Goal: Information Seeking & Learning: Learn about a topic

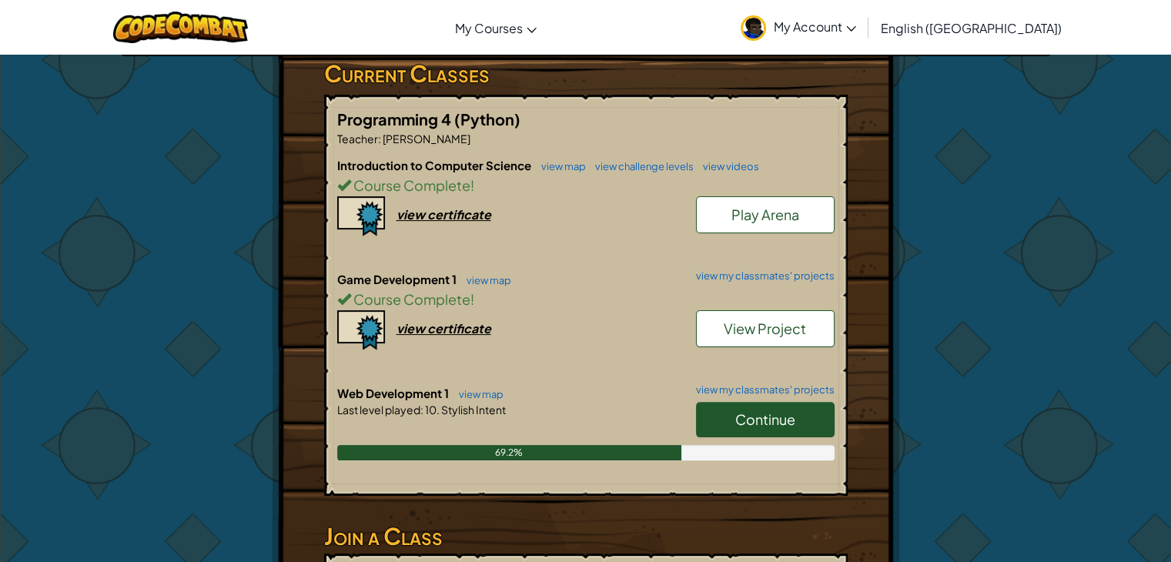
scroll to position [289, 0]
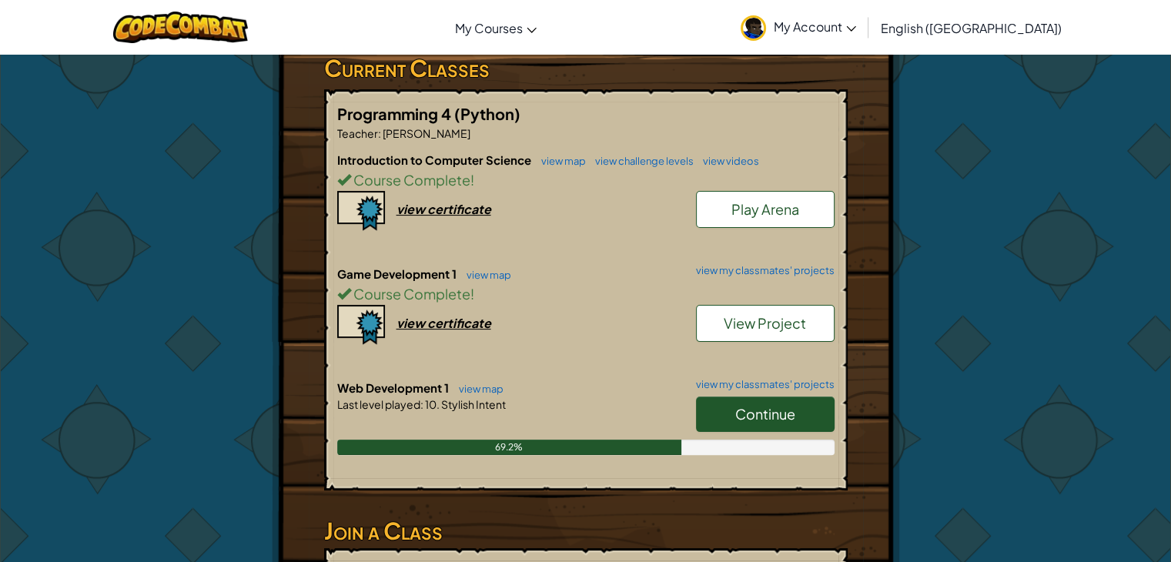
click at [718, 397] on link "Continue" at bounding box center [765, 414] width 139 height 35
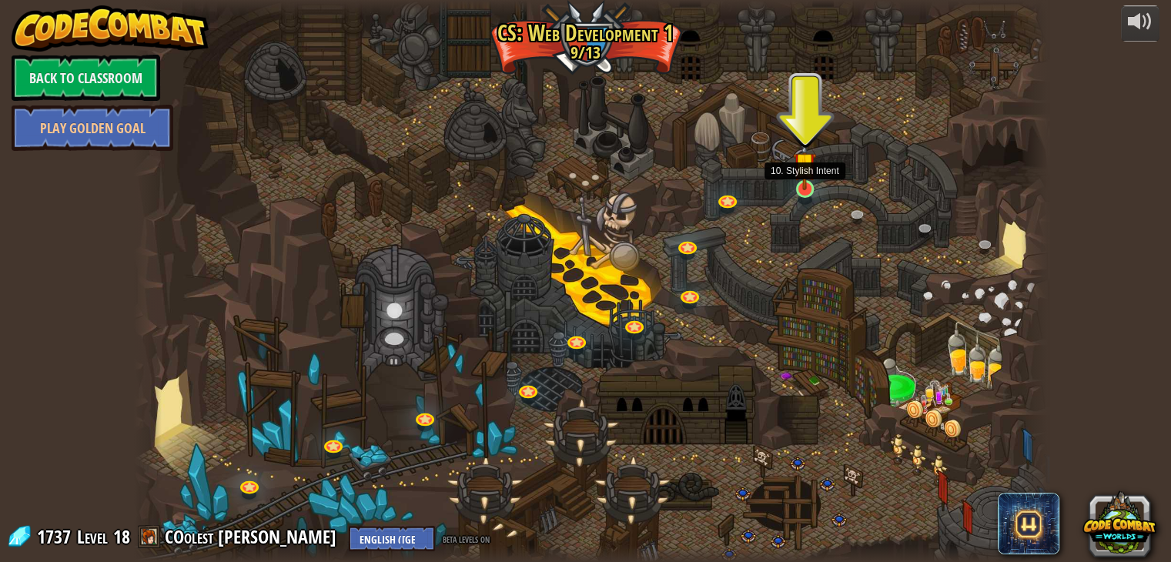
drag, startPoint x: 816, startPoint y: 193, endPoint x: 807, endPoint y: 183, distance: 13.6
click at [807, 183] on img at bounding box center [804, 163] width 23 height 53
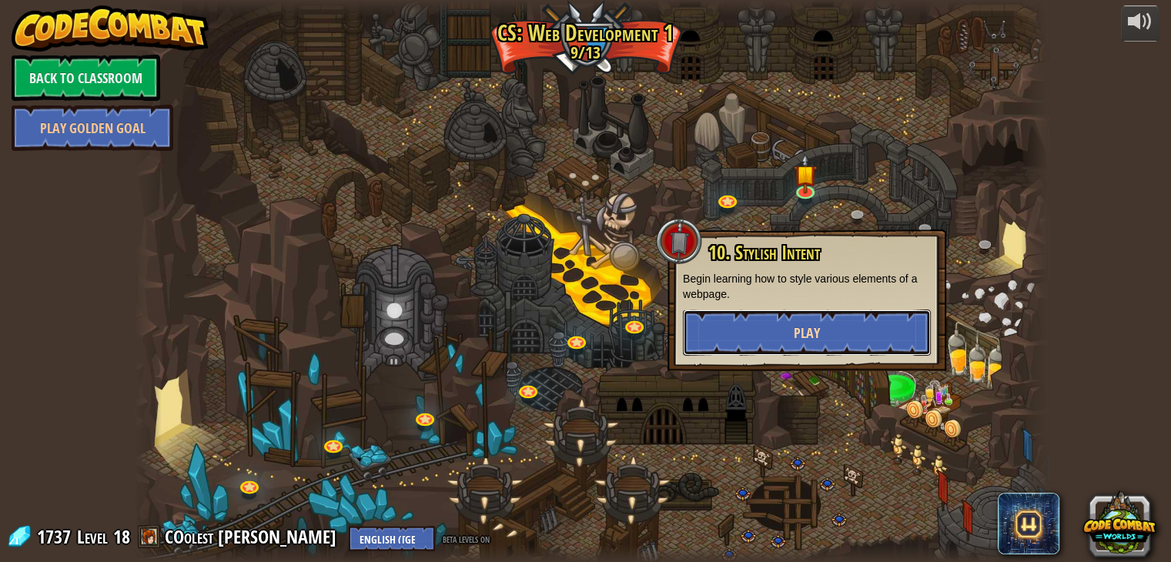
click at [798, 330] on span "Play" at bounding box center [807, 332] width 26 height 19
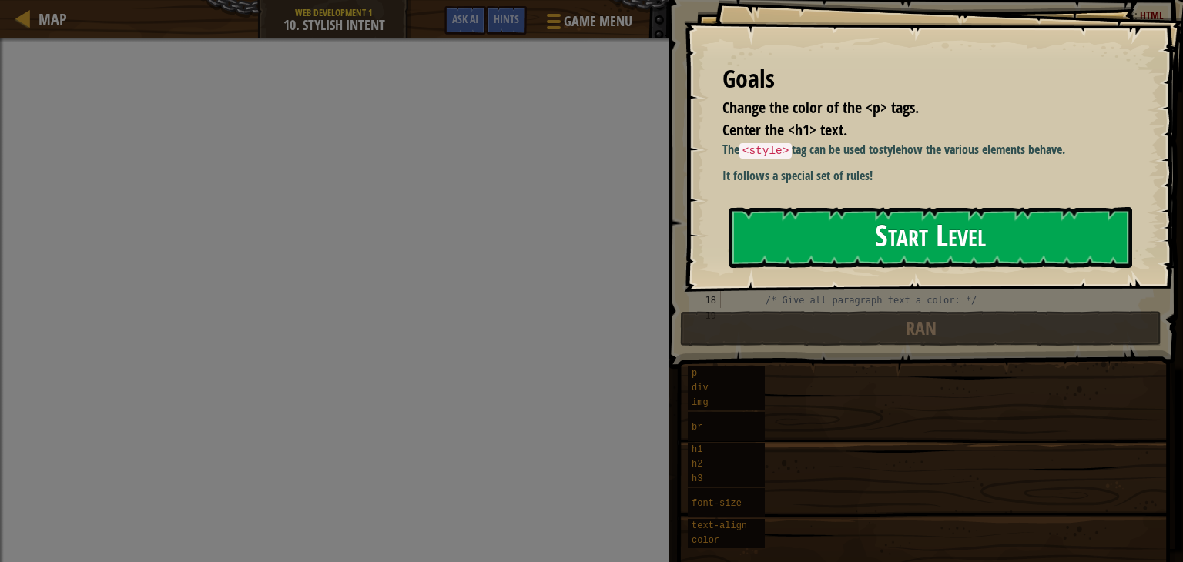
click at [815, 238] on button "Start Level" at bounding box center [930, 237] width 403 height 61
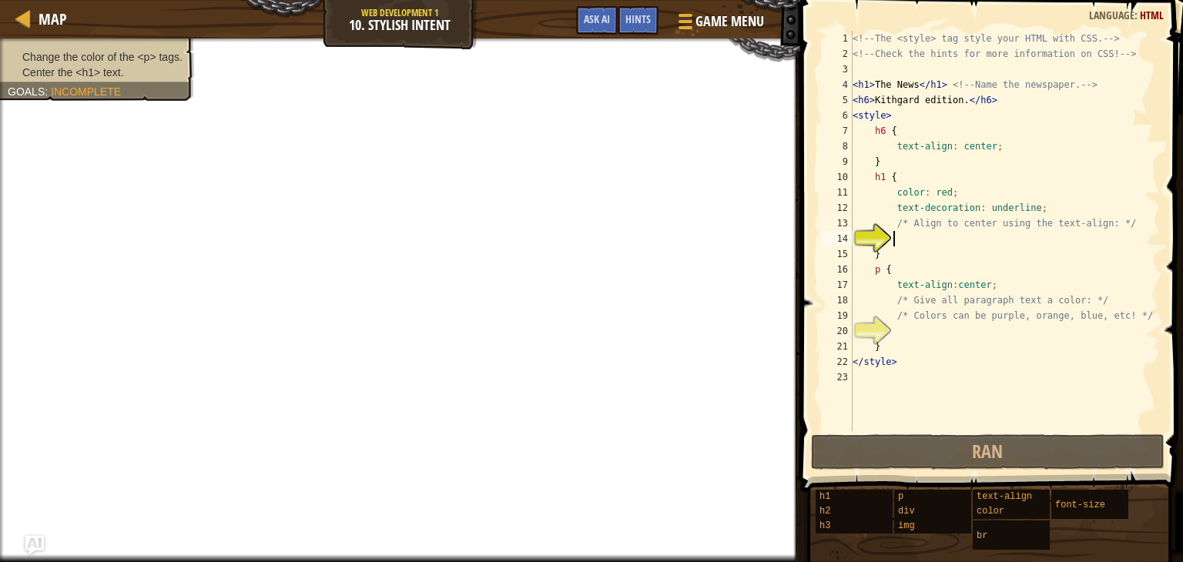
type textarea """
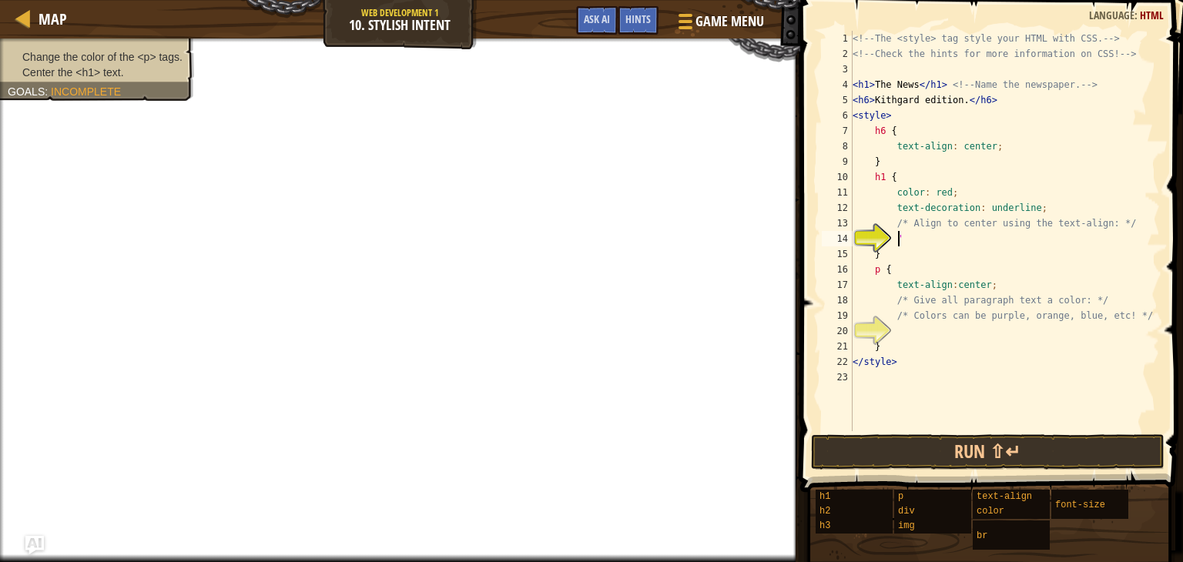
scroll to position [7, 2]
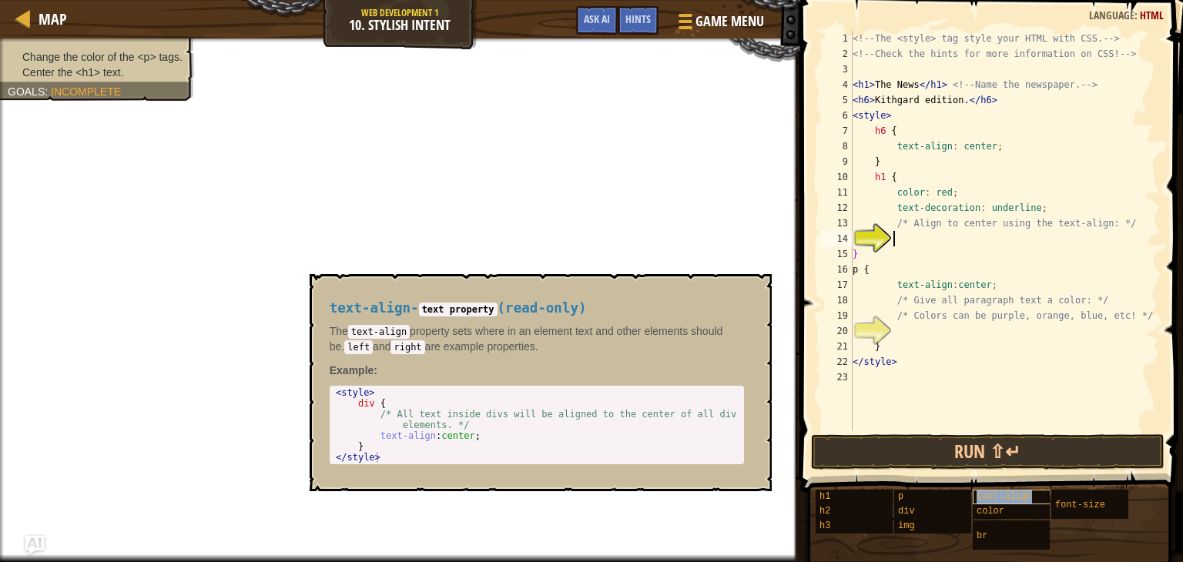
click at [1010, 497] on span "text-align" at bounding box center [1004, 496] width 55 height 11
type textarea "text-align"
click at [941, 335] on div "<!-- The <style> tag style your HTML with CSS. --> <!-- Check the hints for mor…" at bounding box center [1004, 246] width 310 height 431
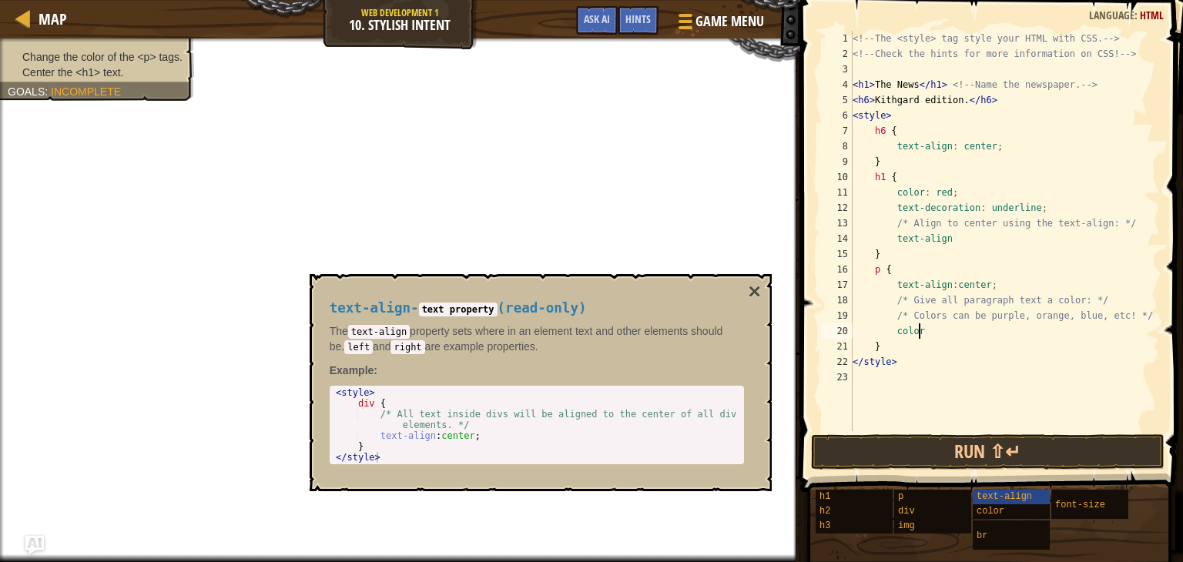
scroll to position [7, 5]
type textarea "color-blue"
click at [934, 382] on div "<!-- The <style> tag style your HTML with CSS. --> <!-- Check the hints for mor…" at bounding box center [1004, 246] width 310 height 431
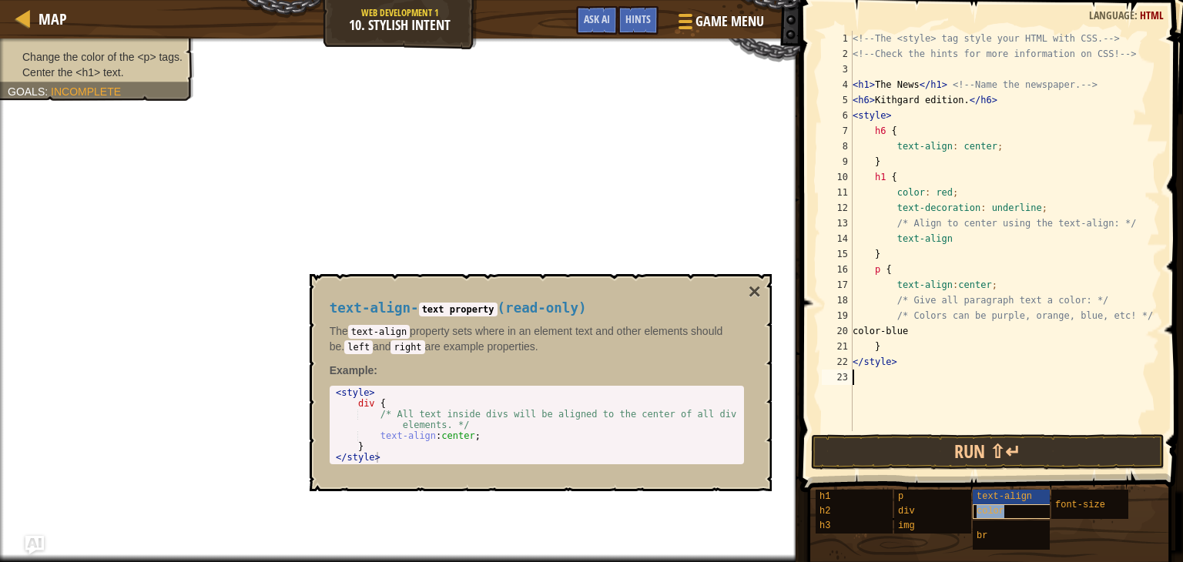
click at [993, 517] on div "color" at bounding box center [1032, 511] width 119 height 15
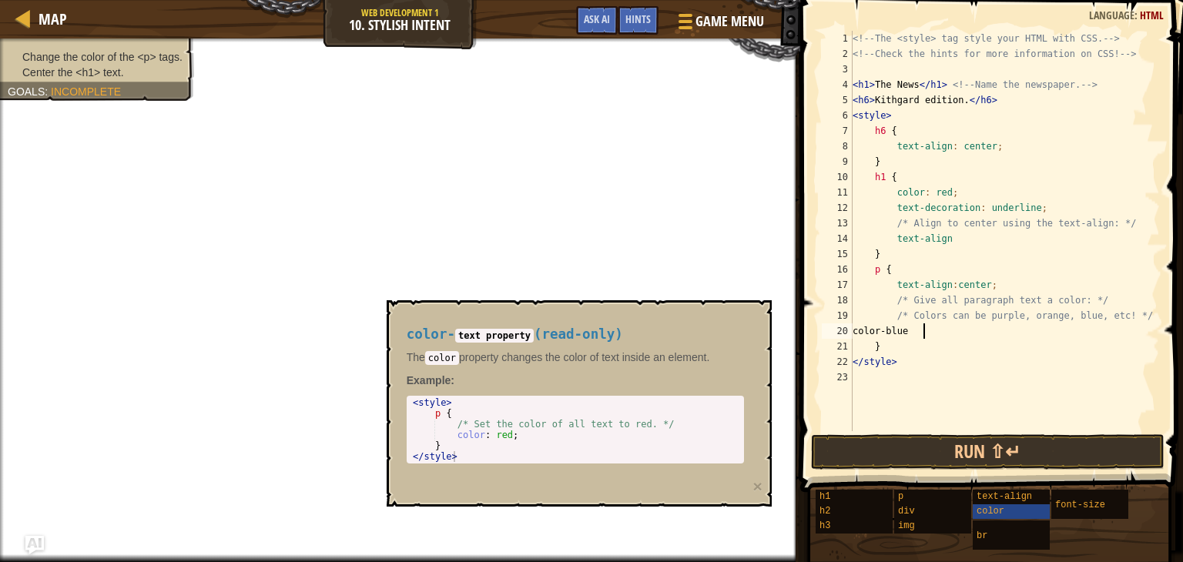
drag, startPoint x: 922, startPoint y: 327, endPoint x: 921, endPoint y: 362, distance: 34.7
click at [921, 362] on div "<!-- The <style> tag style your HTML with CSS. --> <!-- Check the hints for mor…" at bounding box center [1004, 246] width 310 height 431
click at [923, 333] on div "<!-- The <style> tag style your HTML with CSS. --> <!-- Check the hints for mor…" at bounding box center [1004, 246] width 310 height 431
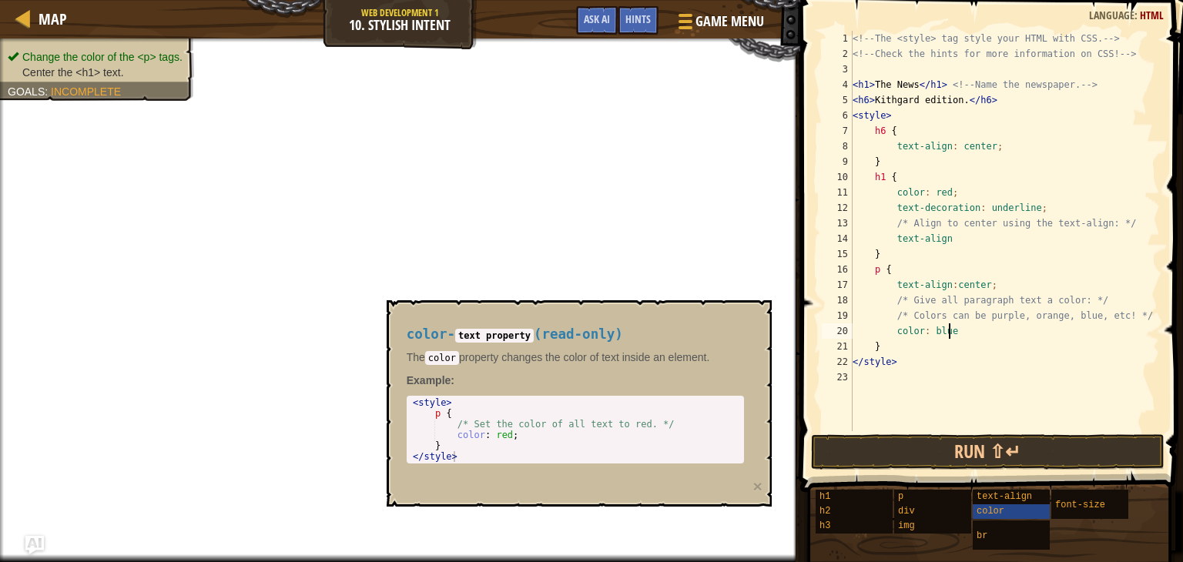
click at [927, 358] on div "<!-- The <style> tag style your HTML with CSS. --> <!-- Check the hints for mor…" at bounding box center [1004, 246] width 310 height 431
click at [1000, 499] on span "text-align" at bounding box center [1004, 496] width 55 height 11
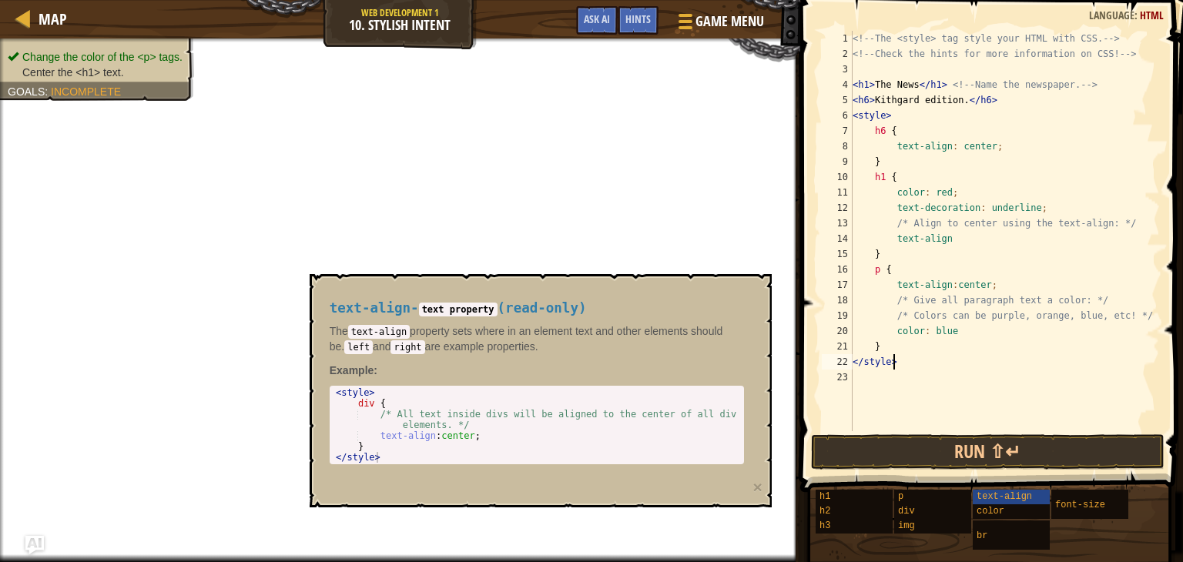
scroll to position [7, 0]
drag, startPoint x: 949, startPoint y: 243, endPoint x: 916, endPoint y: 268, distance: 40.7
click at [916, 268] on div "<!-- The <style> tag style your HTML with CSS. --> <!-- Check the hints for mor…" at bounding box center [1004, 246] width 310 height 431
click at [952, 241] on div "<!-- The <style> tag style your HTML with CSS. --> <!-- Check the hints for mor…" at bounding box center [1004, 246] width 310 height 431
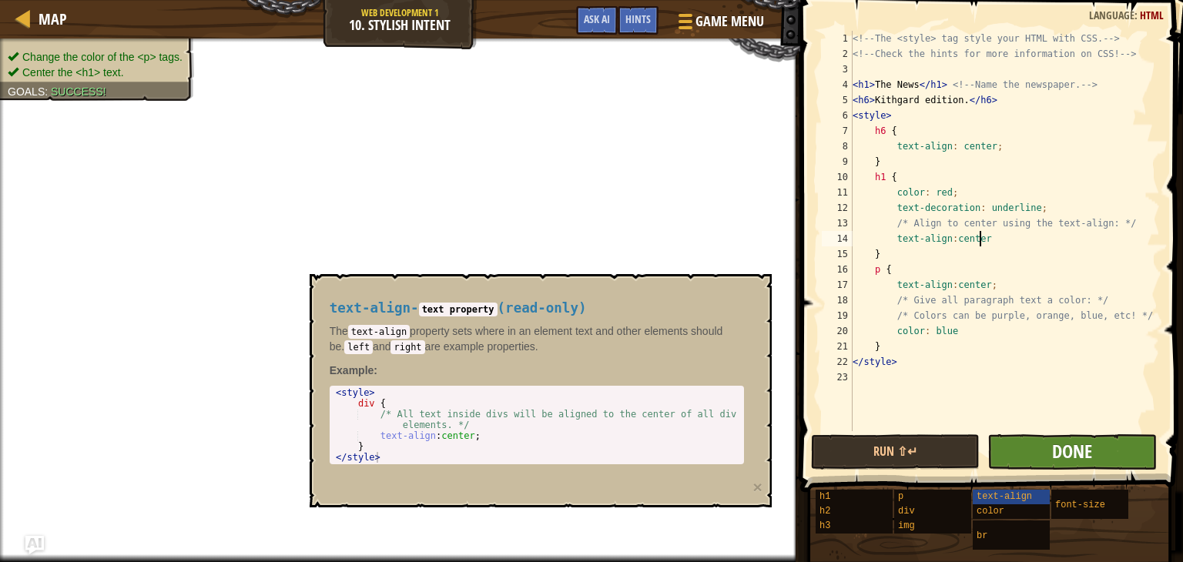
type textarea "text-align:center"
click at [1057, 447] on span "Done" at bounding box center [1072, 451] width 40 height 25
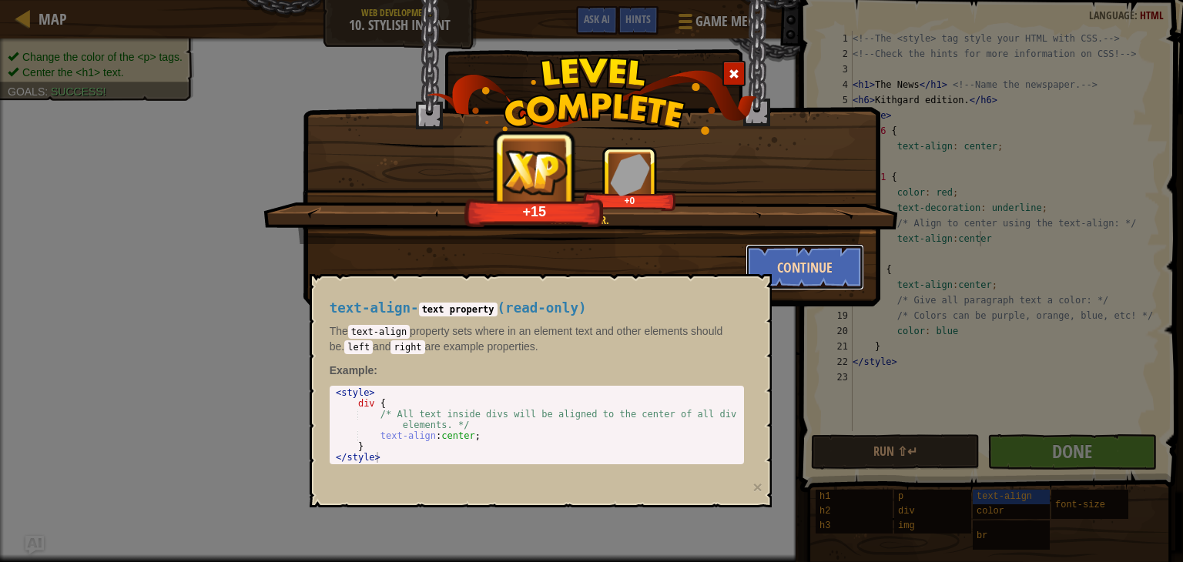
drag, startPoint x: 796, startPoint y: 273, endPoint x: 769, endPoint y: 269, distance: 26.5
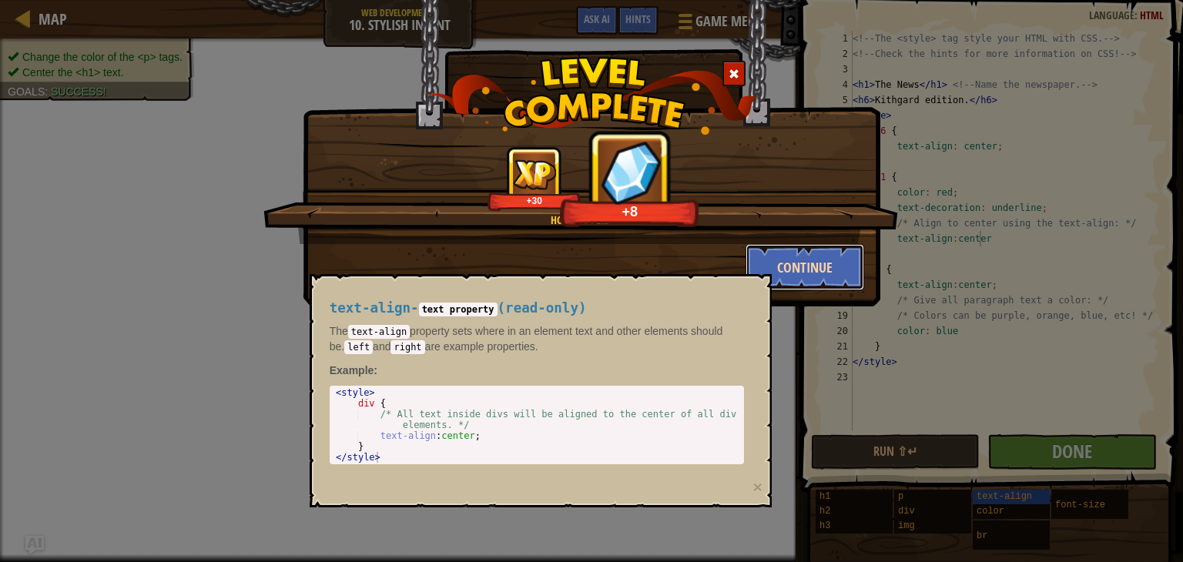
drag, startPoint x: 769, startPoint y: 269, endPoint x: 758, endPoint y: 262, distance: 13.5
click at [758, 262] on button "Continue" at bounding box center [804, 267] width 119 height 46
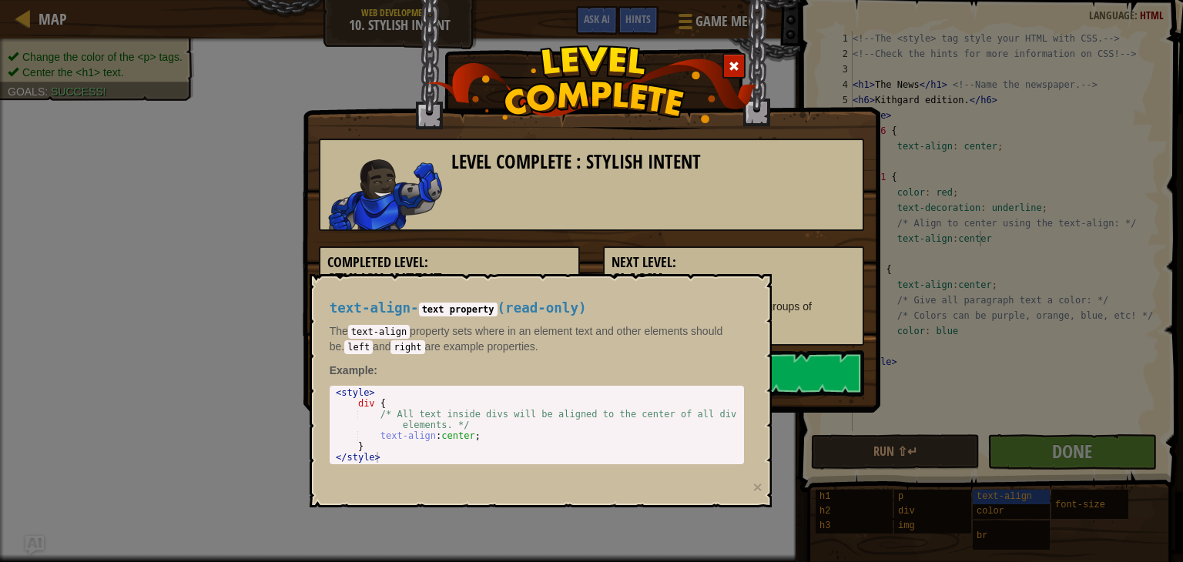
click at [695, 293] on div "text-align - text property ( read-only ) The text-align property sets where in …" at bounding box center [537, 382] width 436 height 193
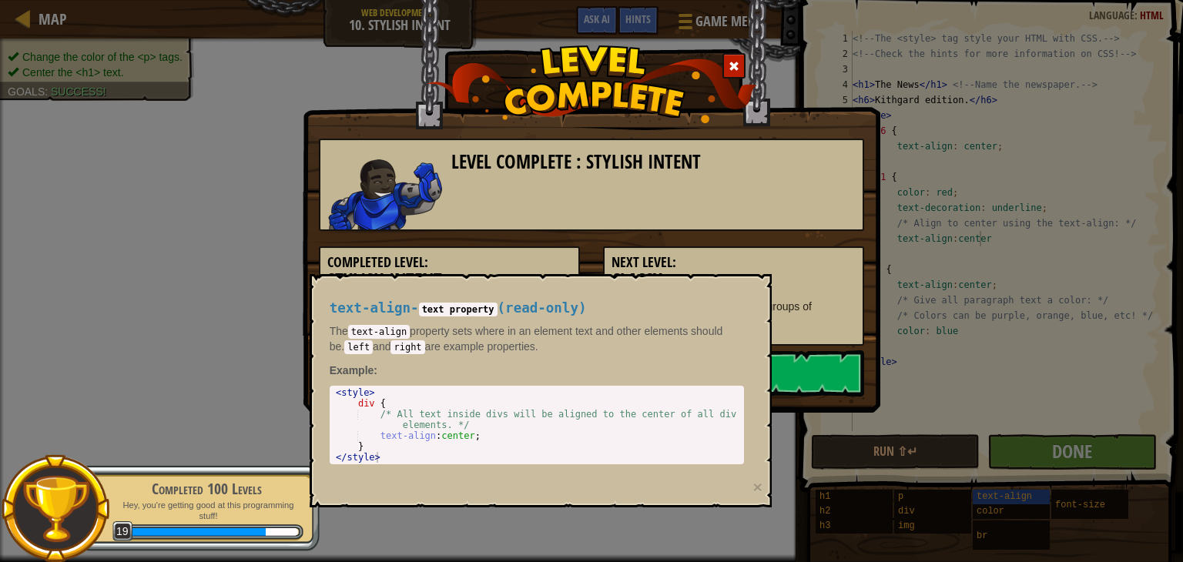
drag, startPoint x: 952, startPoint y: 414, endPoint x: 795, endPoint y: 383, distance: 160.2
click at [795, 383] on div "Level Complete : Stylish Intent Completed Level: Stylish Intent Web Development…" at bounding box center [591, 281] width 1183 height 562
click at [795, 383] on link "Next Level" at bounding box center [733, 373] width 261 height 46
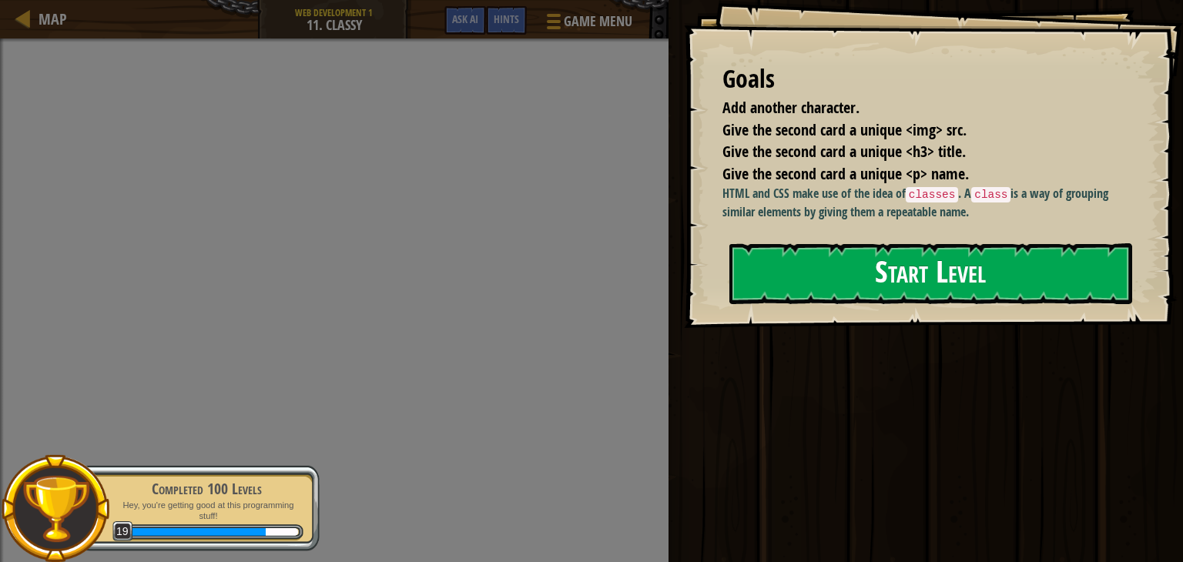
click at [819, 270] on button "Start Level" at bounding box center [930, 273] width 403 height 61
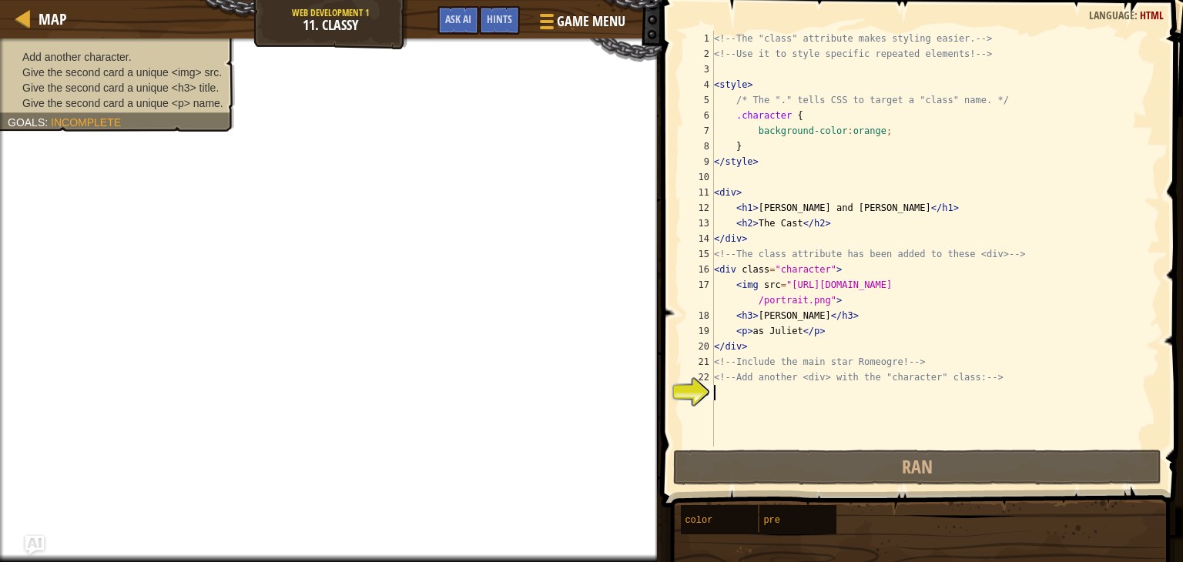
click at [755, 396] on div "<!-- The "class" attribute makes styling easier. --> <!-- Use it to style speci…" at bounding box center [935, 254] width 449 height 447
click at [979, 204] on div "<!-- The "class" attribute makes styling easier. --> <!-- Use it to style speci…" at bounding box center [935, 254] width 449 height 447
type textarea "<h1>[PERSON_NAME] and [PERSON_NAME]</h1>"
click at [730, 394] on div "<!-- The "class" attribute makes styling easier. --> <!-- Use it to style speci…" at bounding box center [935, 254] width 449 height 447
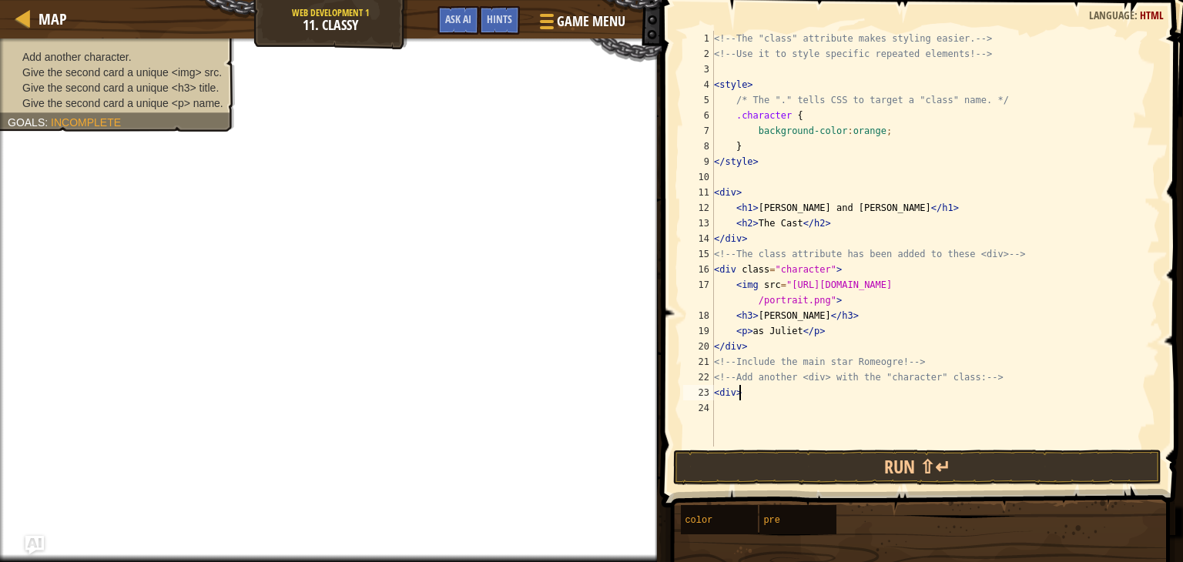
scroll to position [7, 1]
type textarea "<div>"
click at [452, 19] on span "Ask AI" at bounding box center [458, 19] width 26 height 15
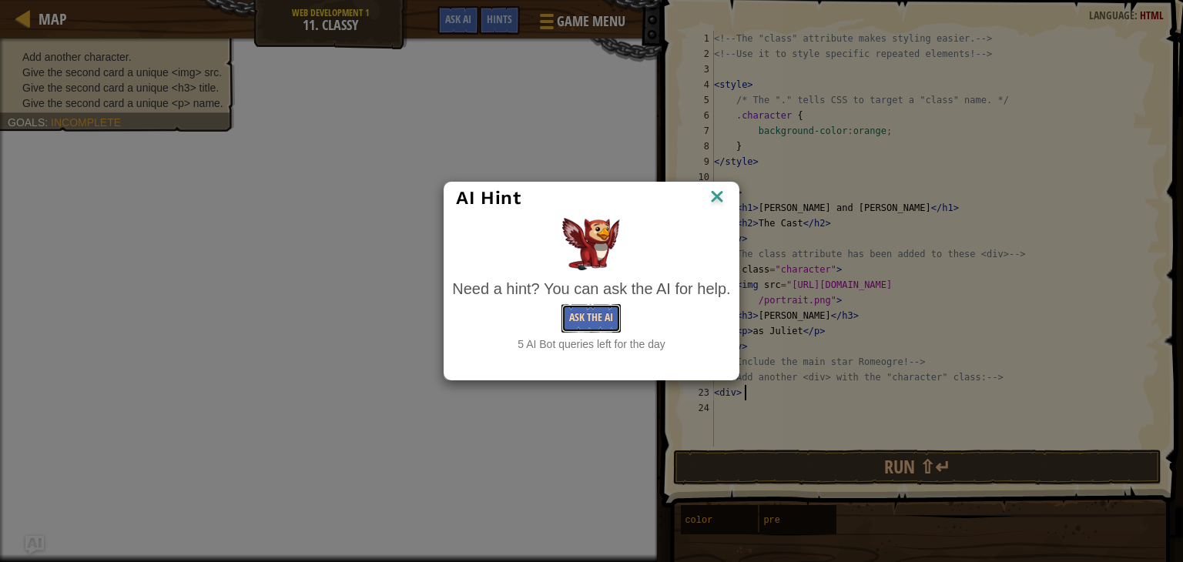
click at [571, 324] on button "Ask the AI" at bounding box center [590, 318] width 59 height 28
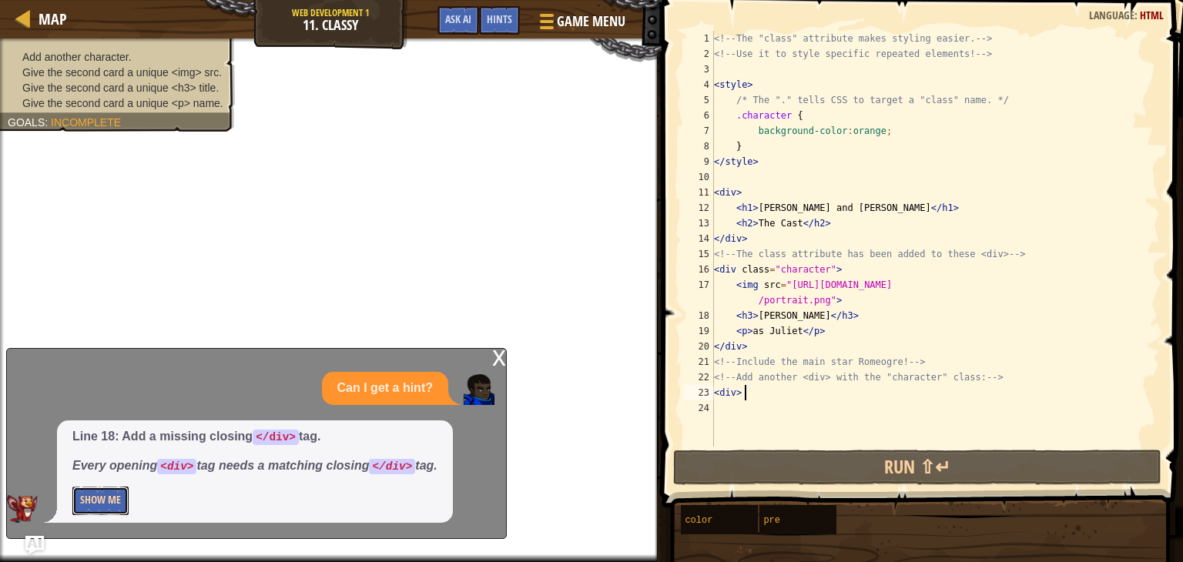
click at [92, 508] on button "Show Me" at bounding box center [100, 501] width 56 height 28
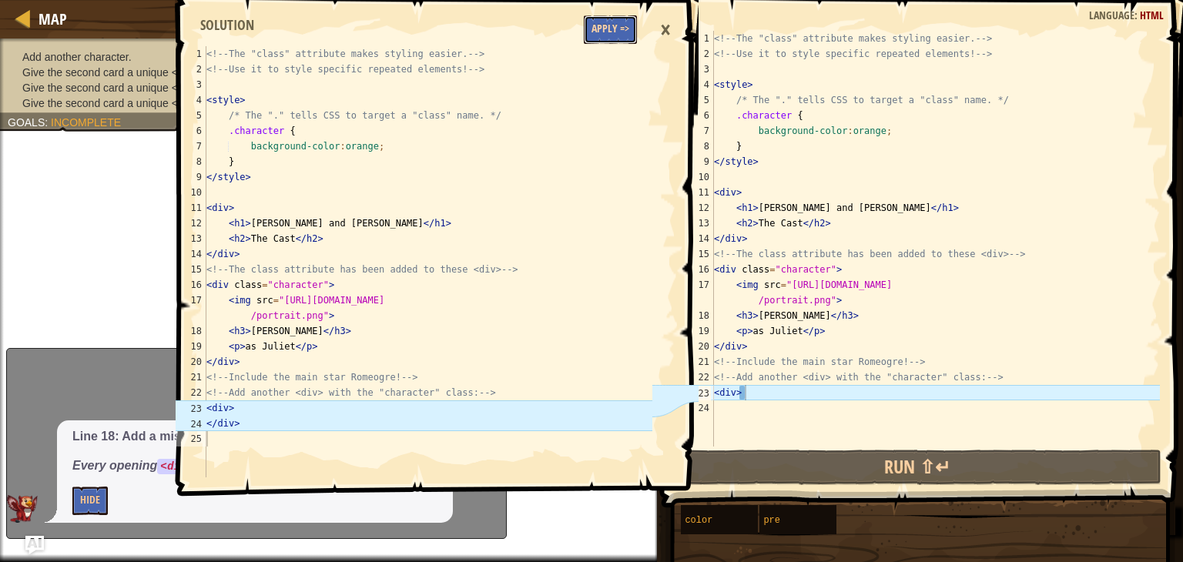
click at [619, 34] on button "Apply =>" at bounding box center [610, 29] width 53 height 28
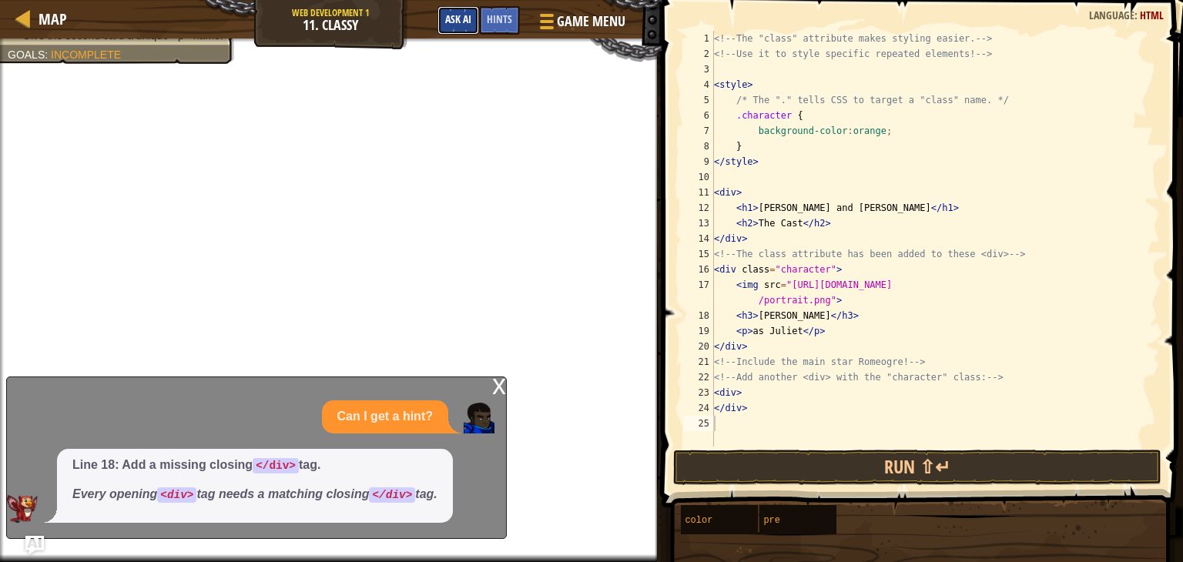
click at [450, 20] on span "Ask AI" at bounding box center [458, 19] width 26 height 15
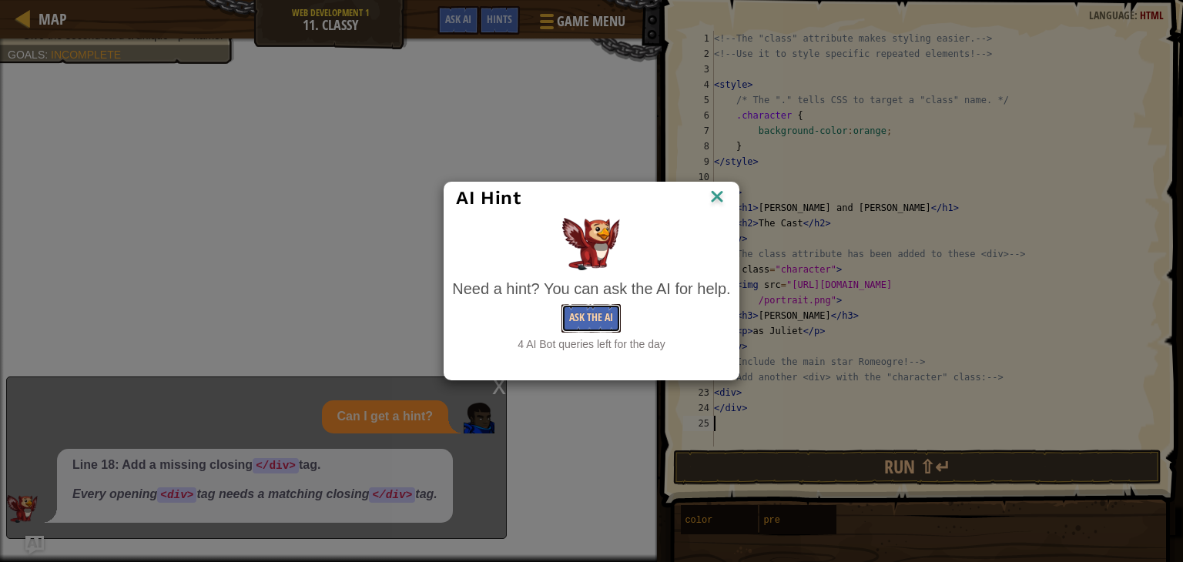
click at [588, 307] on button "Ask the AI" at bounding box center [590, 318] width 59 height 28
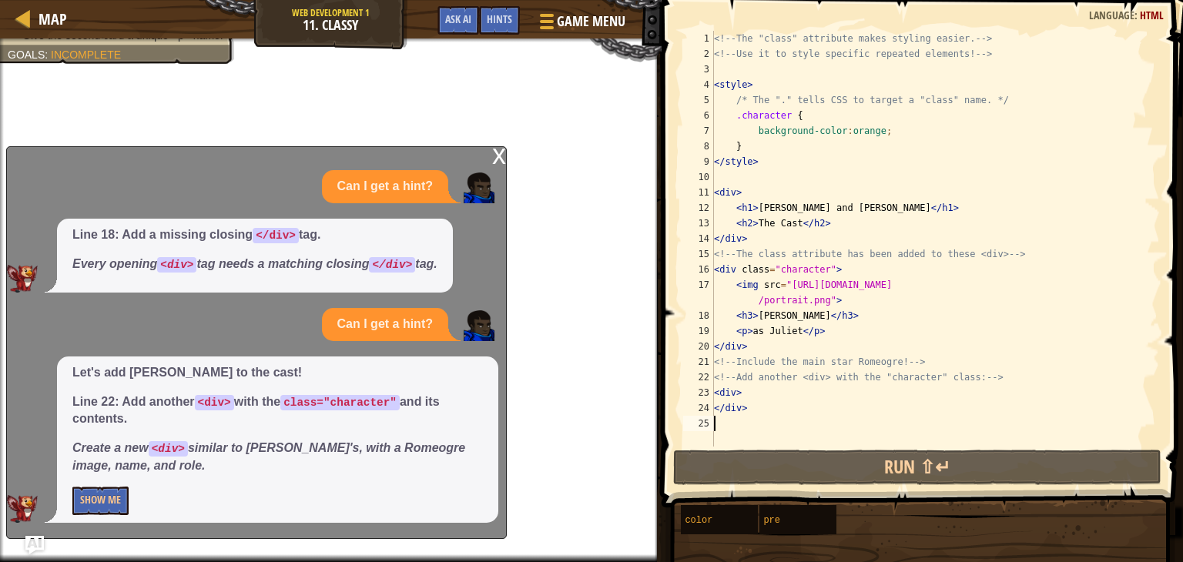
click at [65, 489] on div "Let's add [PERSON_NAME] to the cast! Line 22: Add another <div> with the class=…" at bounding box center [277, 440] width 441 height 166
click at [108, 516] on div "Let's add [PERSON_NAME] to the cast! Line 22: Add another <div> with the class=…" at bounding box center [277, 440] width 441 height 166
click at [101, 501] on button "Show Me" at bounding box center [100, 501] width 56 height 28
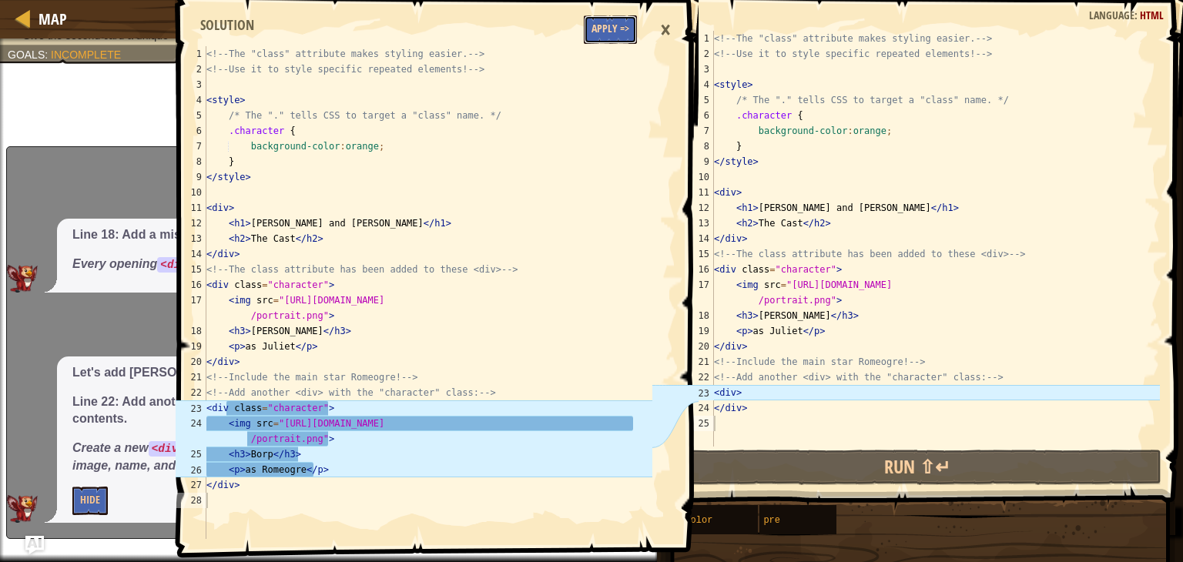
click at [609, 22] on button "Apply =>" at bounding box center [610, 29] width 53 height 28
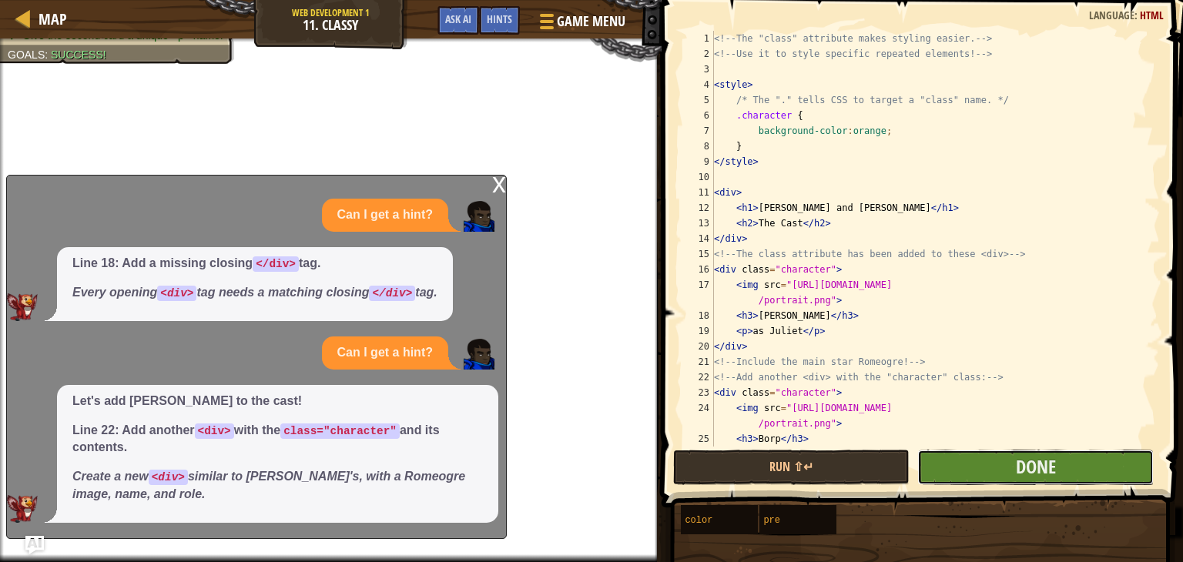
click at [991, 481] on button "Done" at bounding box center [1035, 467] width 236 height 35
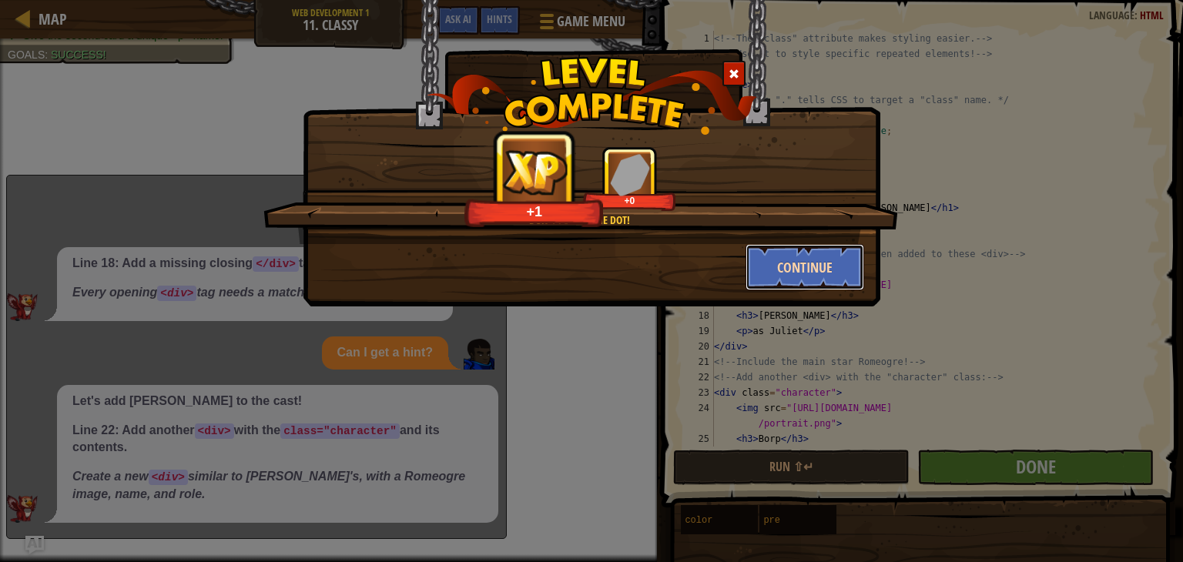
click at [752, 256] on button "Continue" at bounding box center [804, 267] width 119 height 46
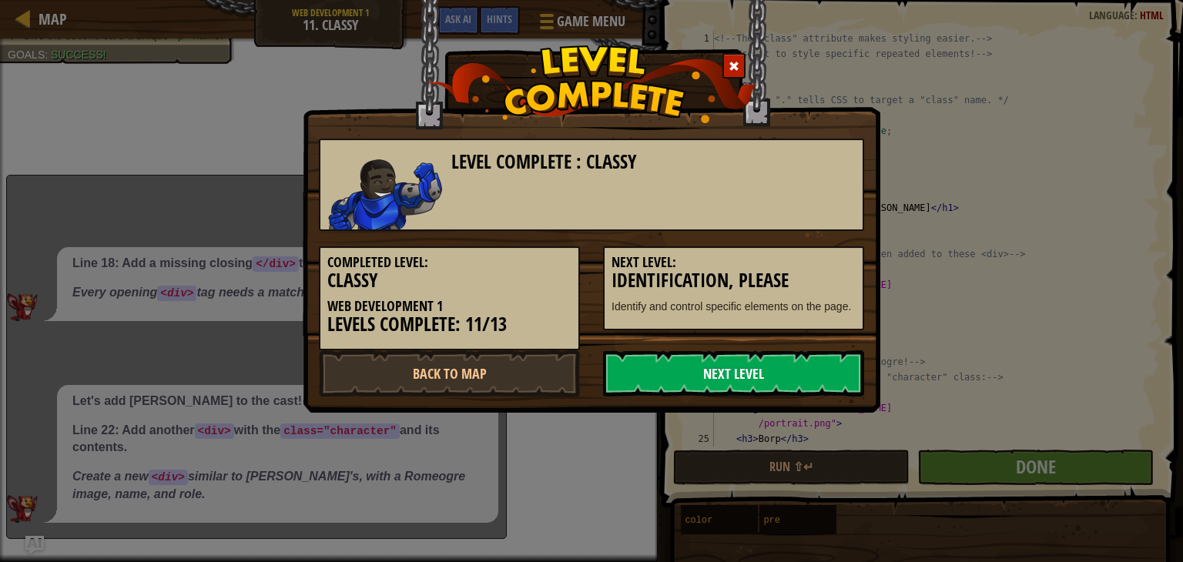
drag, startPoint x: 732, startPoint y: 368, endPoint x: 698, endPoint y: 367, distance: 34.7
click at [698, 367] on link "Next Level" at bounding box center [733, 373] width 261 height 46
click at [698, 2] on body "Map Web Development 1 11. Classy Game Menu Done Hints Ask AI 1 2 3 4 5 6 7 8 9 …" at bounding box center [591, 1] width 1183 height 2
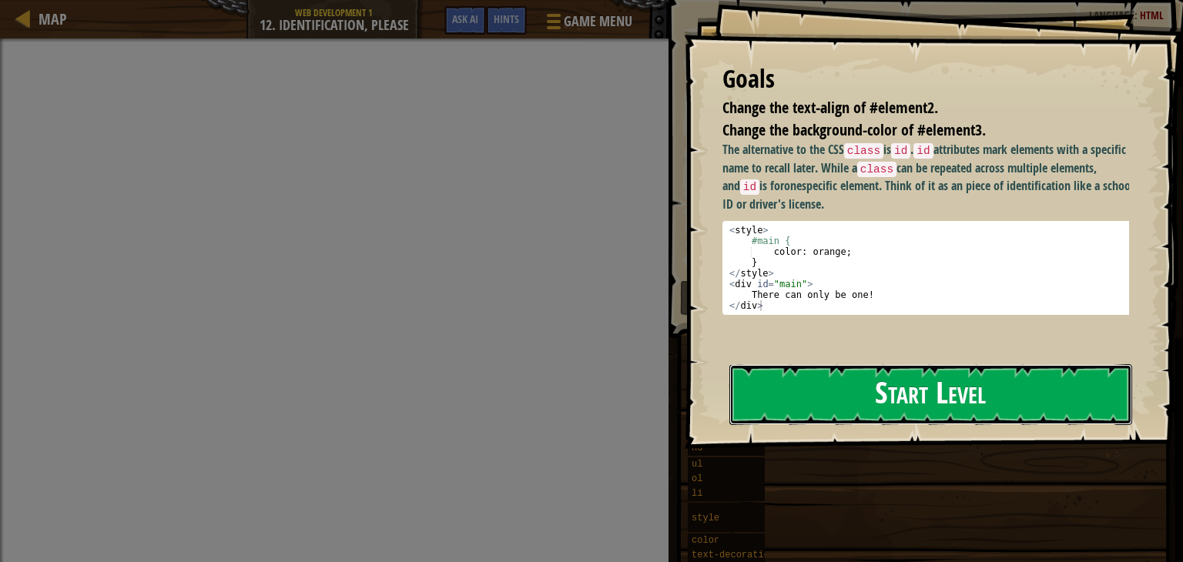
drag, startPoint x: 803, startPoint y: 377, endPoint x: 796, endPoint y: 383, distance: 9.9
click at [796, 383] on button "Start Level" at bounding box center [930, 394] width 403 height 61
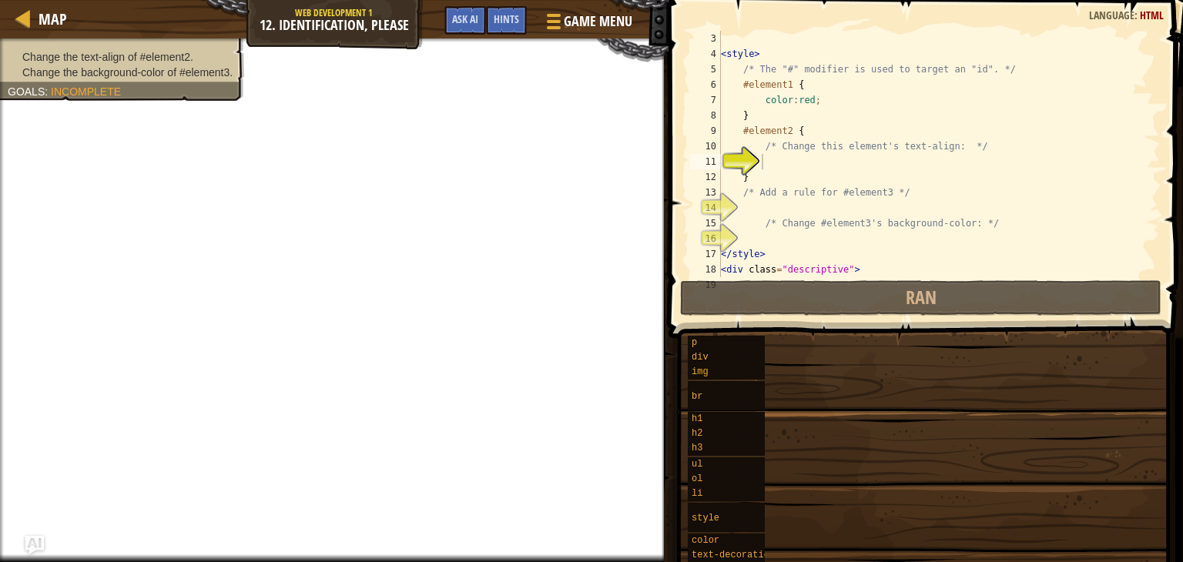
scroll to position [31, 0]
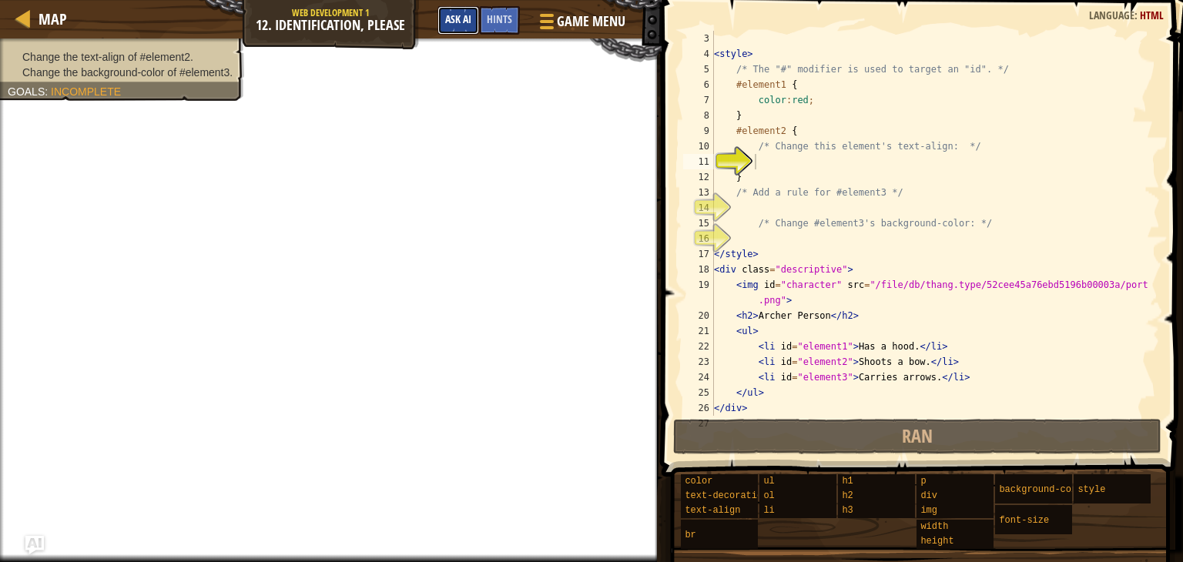
click at [453, 22] on span "Ask AI" at bounding box center [458, 19] width 26 height 15
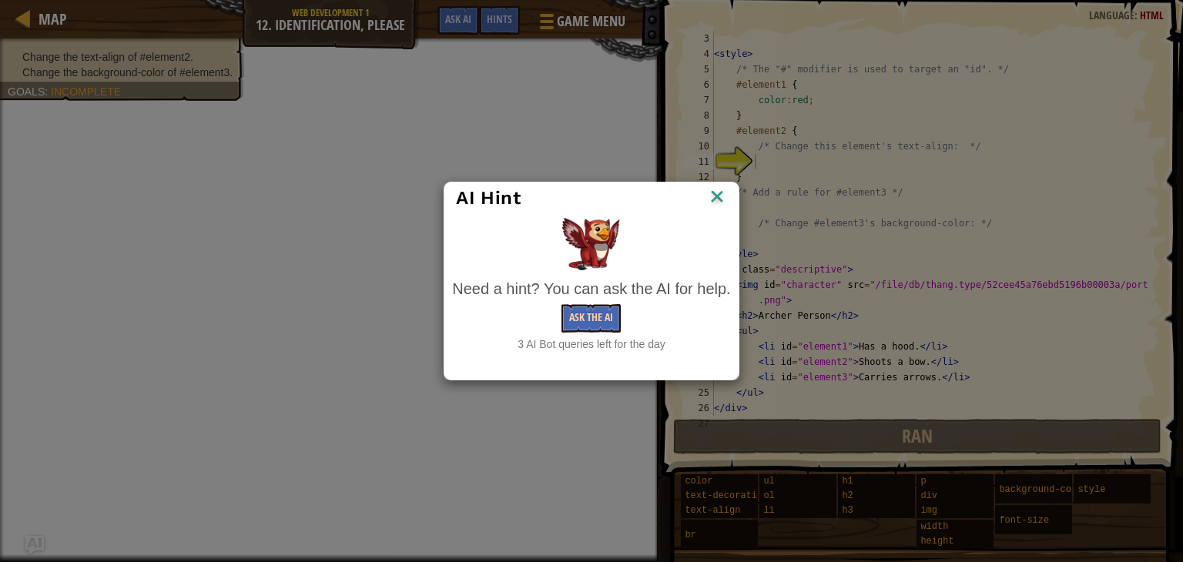
drag, startPoint x: 582, startPoint y: 311, endPoint x: 573, endPoint y: 304, distance: 11.6
click at [573, 304] on div "Need a hint? You can ask the AI for help. Ask the AI 3 AI Bot queries left for …" at bounding box center [591, 315] width 278 height 74
click at [573, 304] on button "Ask the AI" at bounding box center [590, 318] width 59 height 28
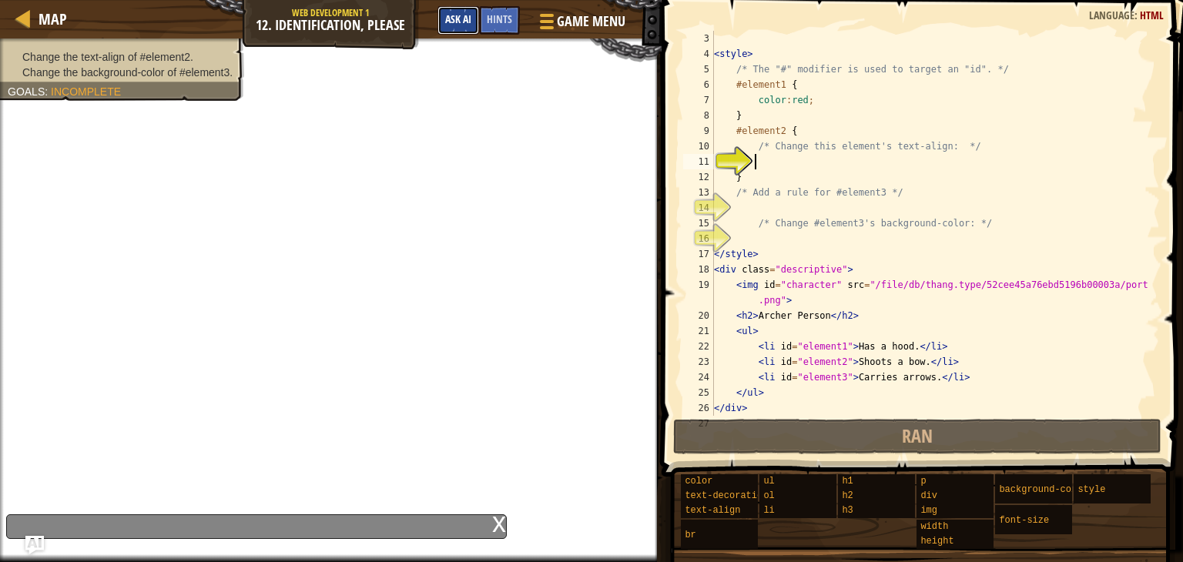
click at [452, 16] on span "Ask AI" at bounding box center [458, 19] width 26 height 15
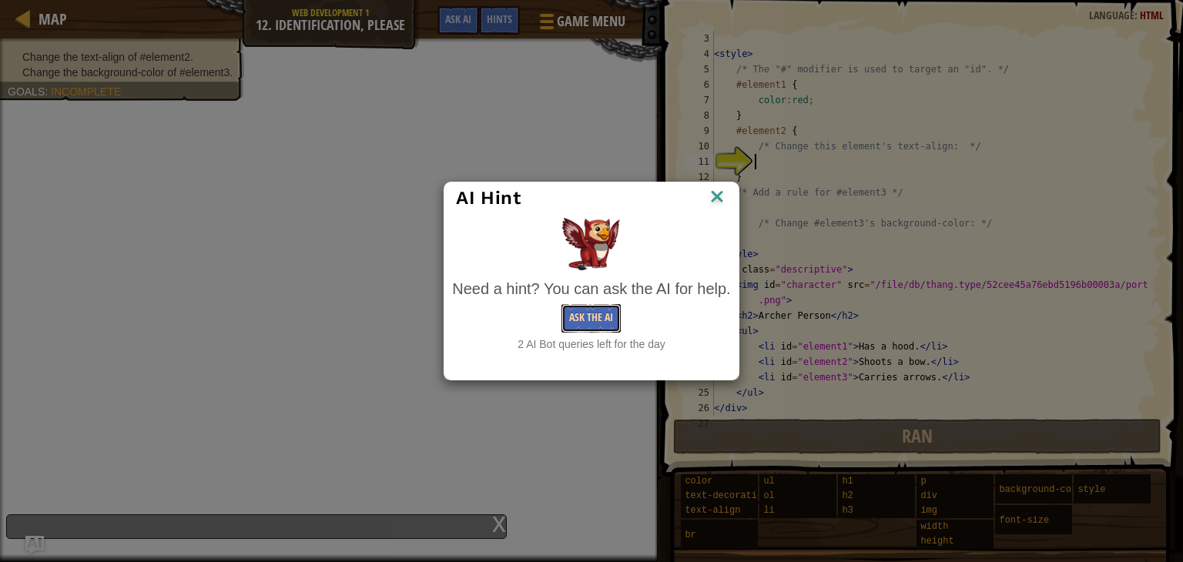
click at [609, 317] on button "Ask the AI" at bounding box center [590, 318] width 59 height 28
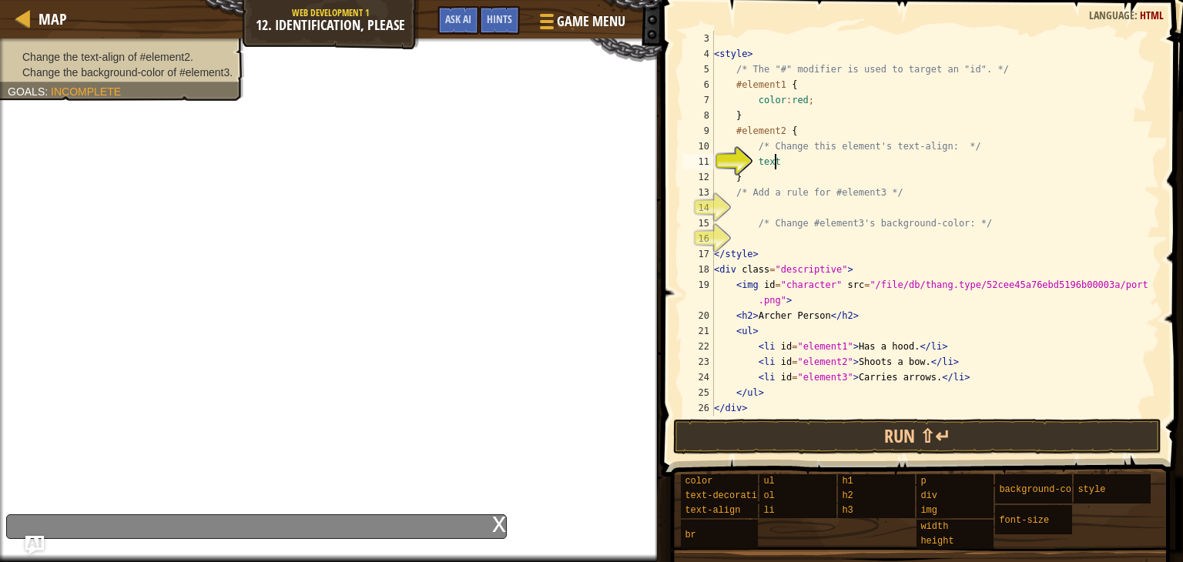
scroll to position [7, 4]
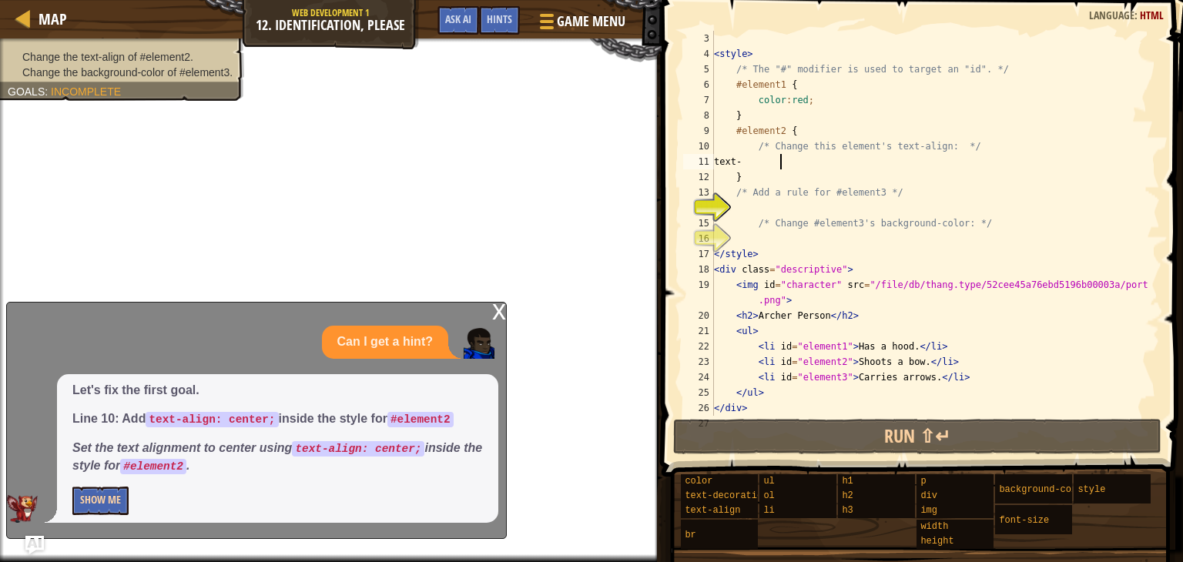
type textarea "text-"
click at [72, 505] on button "Show Me" at bounding box center [100, 501] width 56 height 28
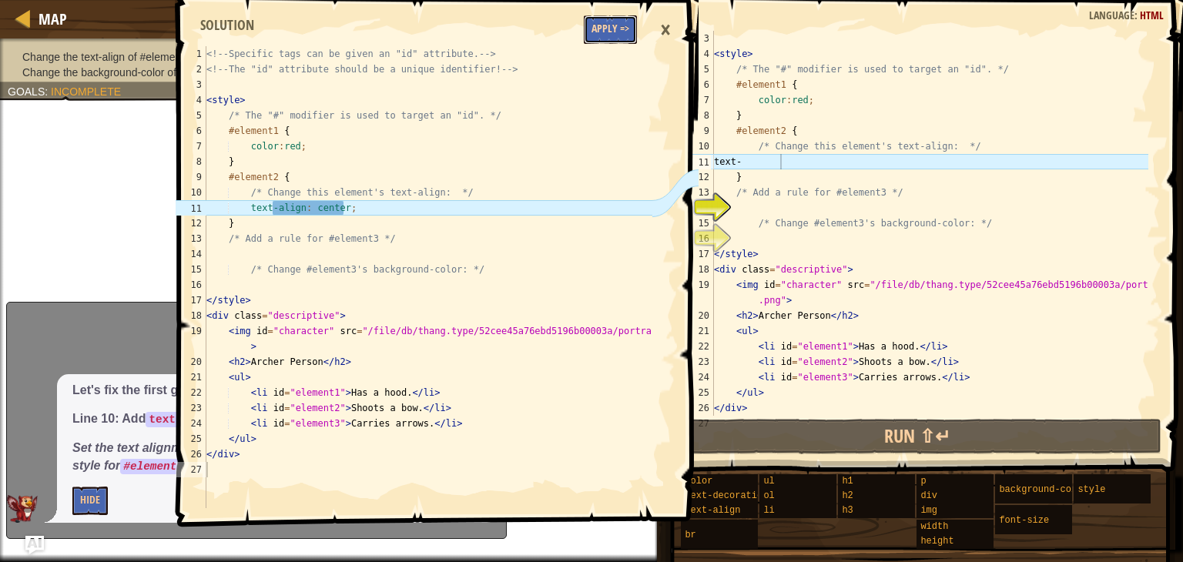
click at [621, 32] on button "Apply =>" at bounding box center [610, 29] width 53 height 28
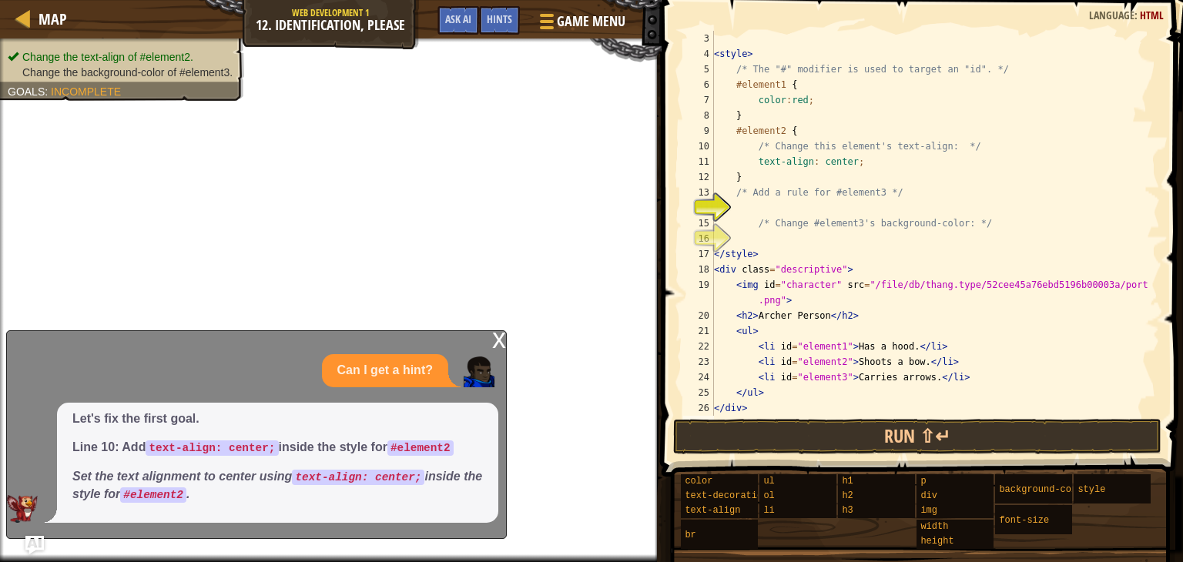
scroll to position [7, 0]
click at [798, 211] on div "< style > /* The "#" modifier is used to target an "id". */ #element1 { color :…" at bounding box center [929, 239] width 437 height 416
click at [450, 11] on button "Ask AI" at bounding box center [458, 20] width 42 height 28
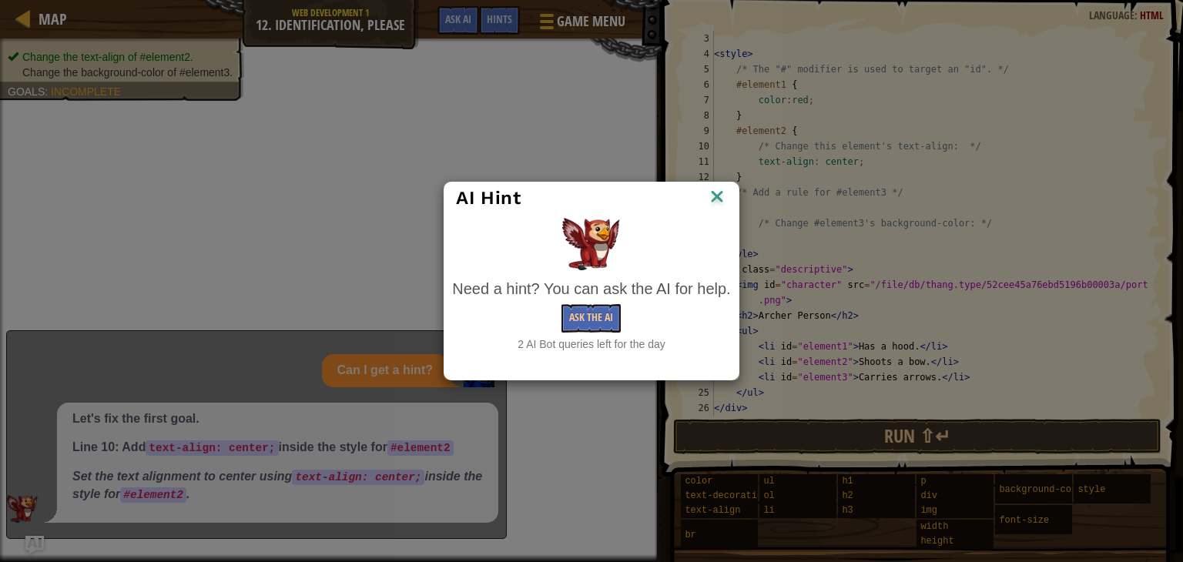
click at [611, 340] on div "2 AI Bot queries left for the day" at bounding box center [591, 344] width 278 height 15
click at [592, 318] on button "Ask the AI" at bounding box center [590, 318] width 59 height 28
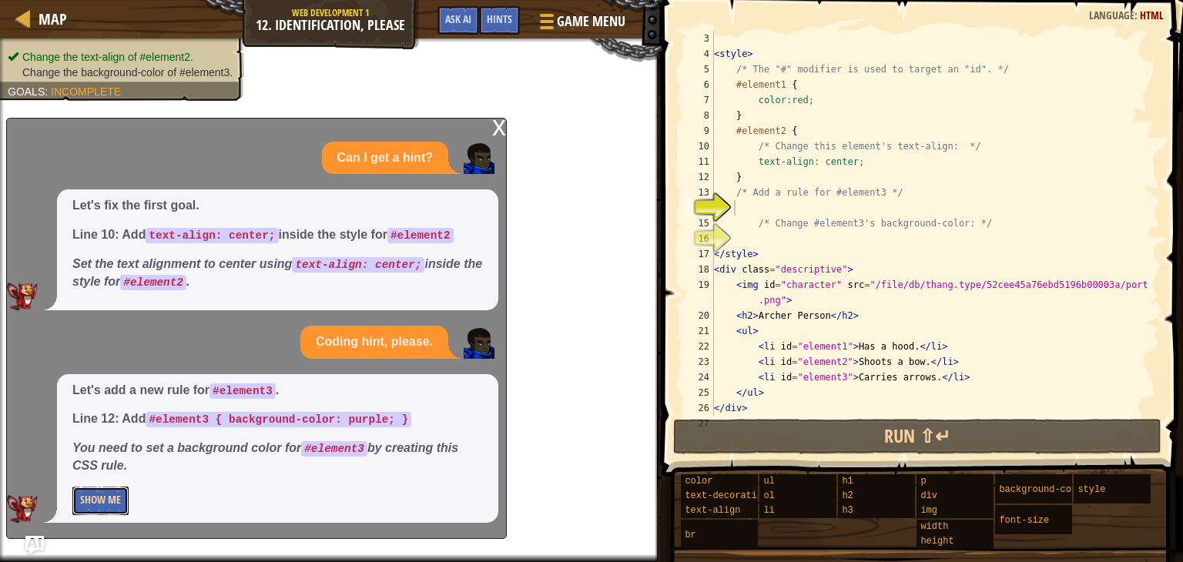
click at [102, 497] on button "Show Me" at bounding box center [100, 501] width 56 height 28
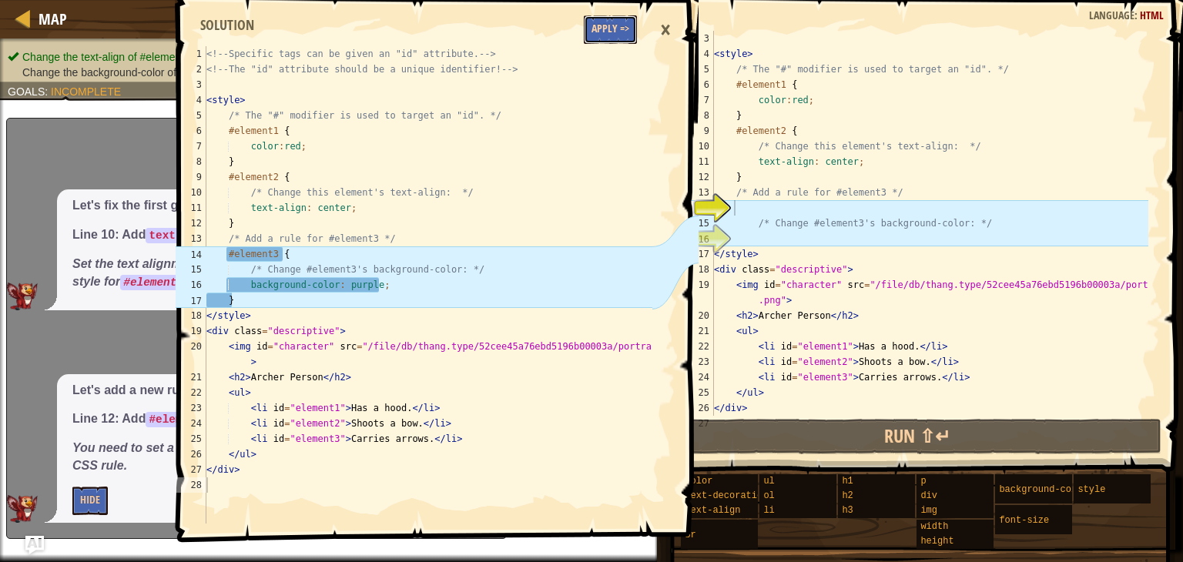
click at [623, 24] on button "Apply =>" at bounding box center [610, 29] width 53 height 28
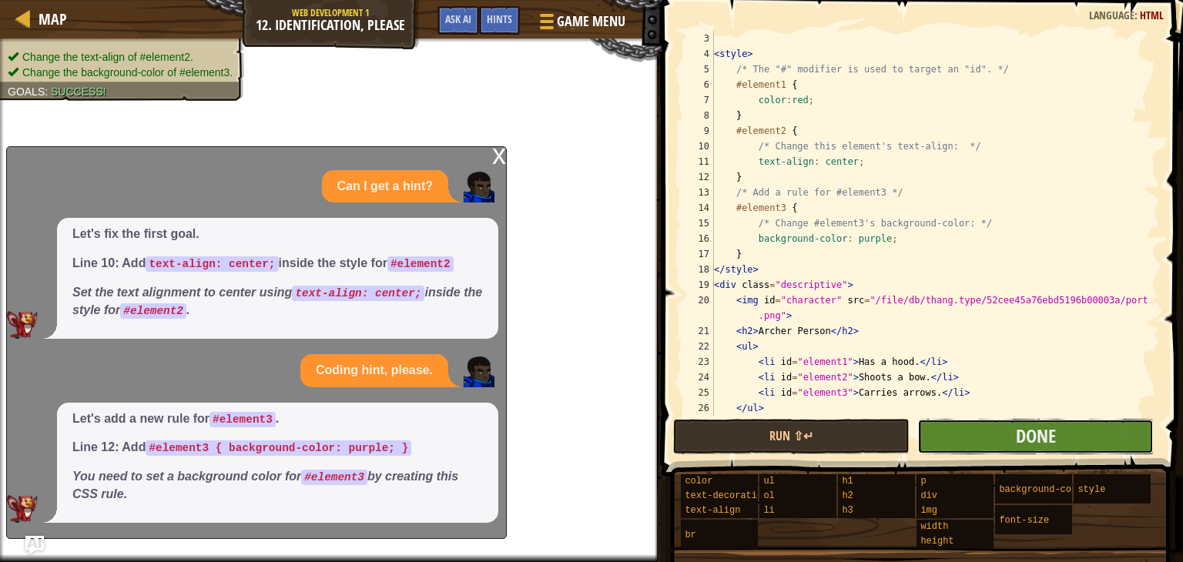
click at [970, 437] on button "Done" at bounding box center [1035, 436] width 236 height 35
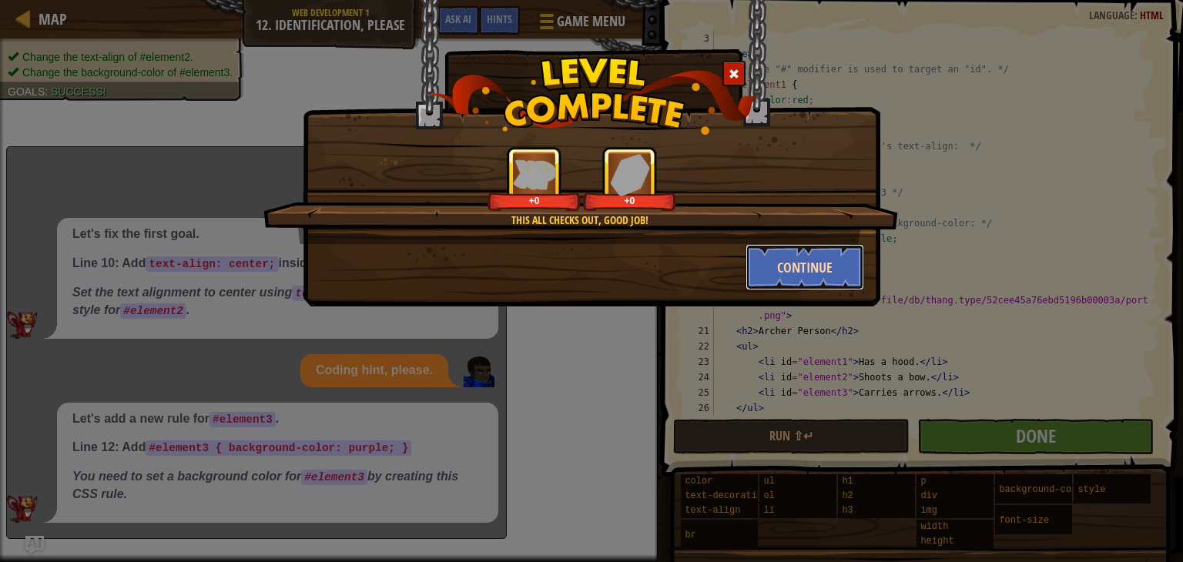
click at [810, 258] on button "Continue" at bounding box center [804, 267] width 119 height 46
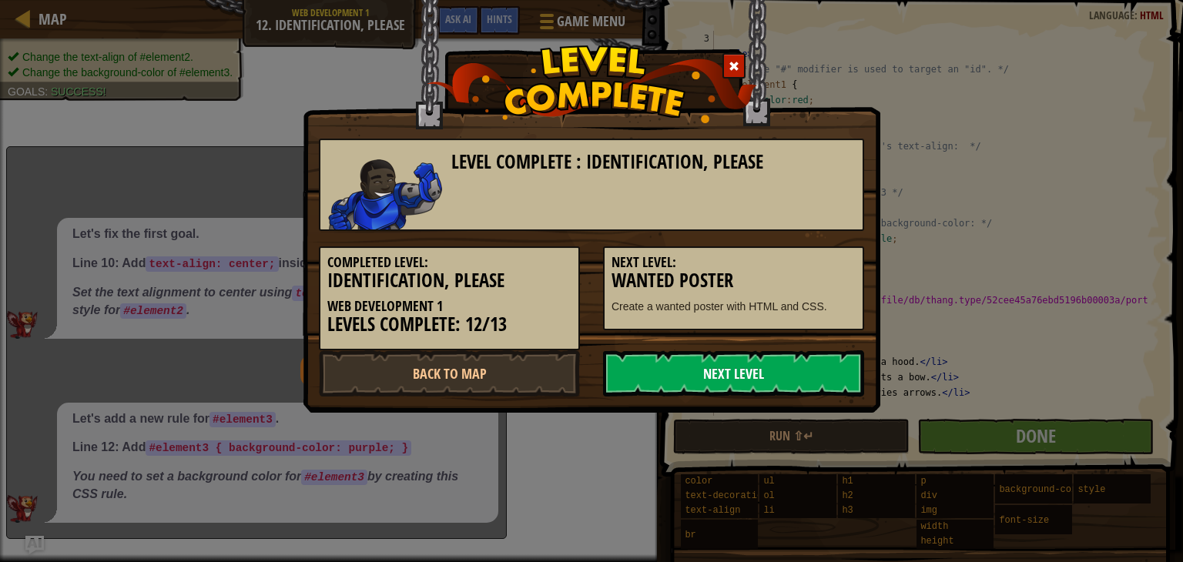
drag, startPoint x: 708, startPoint y: 369, endPoint x: 688, endPoint y: 370, distance: 20.0
click at [688, 370] on link "Next Level" at bounding box center [733, 373] width 261 height 46
click at [688, 2] on body "Map Web Development 1 12. Identification, Please Game Menu Done Hints Ask AI 1 …" at bounding box center [591, 1] width 1183 height 2
